Goal: Transaction & Acquisition: Purchase product/service

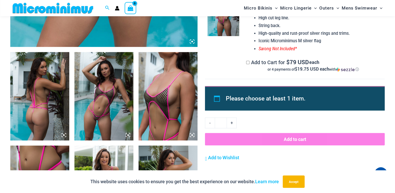
scroll to position [296, 0]
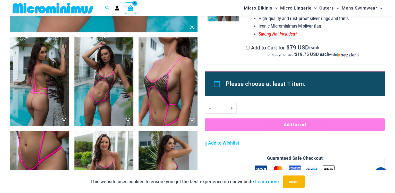
click at [115, 86] on img at bounding box center [103, 81] width 59 height 88
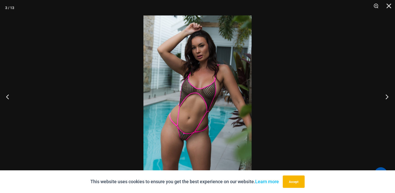
click at [384, 96] on button "Next" at bounding box center [385, 97] width 19 height 26
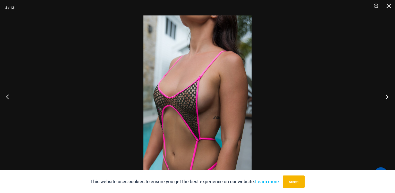
click at [384, 96] on button "Next" at bounding box center [385, 97] width 19 height 26
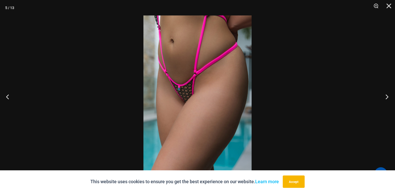
click at [384, 96] on button "Next" at bounding box center [385, 97] width 19 height 26
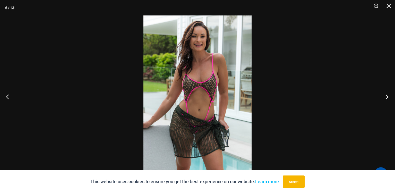
click at [384, 96] on button "Next" at bounding box center [385, 97] width 19 height 26
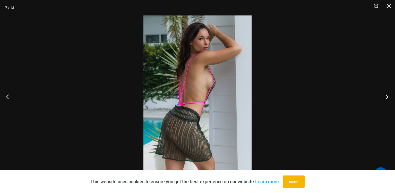
click at [384, 96] on button "Next" at bounding box center [385, 97] width 19 height 26
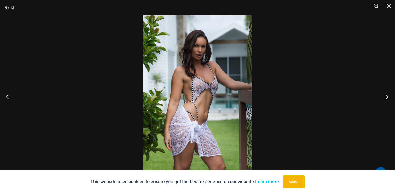
click at [384, 96] on button "Next" at bounding box center [385, 97] width 19 height 26
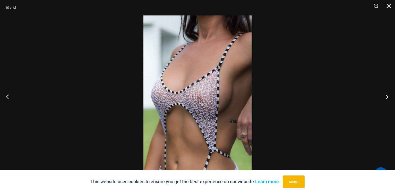
click at [384, 96] on button "Next" at bounding box center [385, 97] width 19 height 26
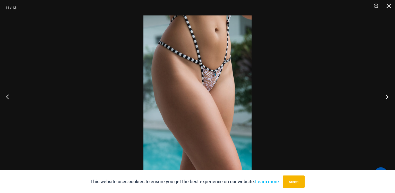
click at [384, 96] on button "Next" at bounding box center [385, 97] width 19 height 26
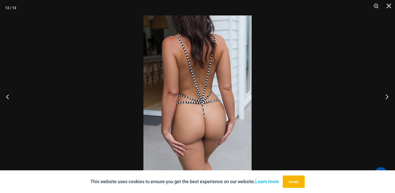
click at [384, 96] on button "Next" at bounding box center [385, 97] width 19 height 26
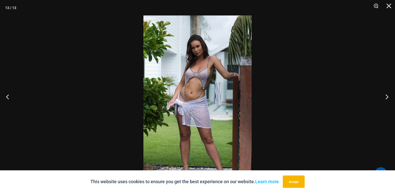
click at [384, 96] on button "Next" at bounding box center [385, 97] width 19 height 26
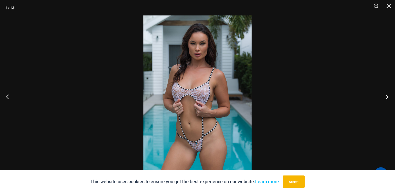
click at [384, 96] on button "Next" at bounding box center [385, 97] width 19 height 26
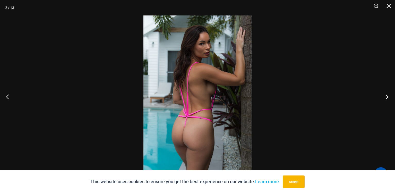
click at [384, 96] on button "Next" at bounding box center [385, 97] width 19 height 26
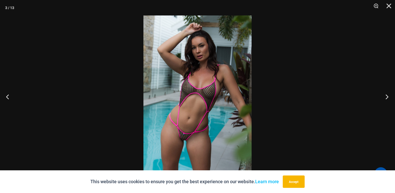
click at [384, 96] on button "Next" at bounding box center [385, 97] width 19 height 26
